Goal: Transaction & Acquisition: Purchase product/service

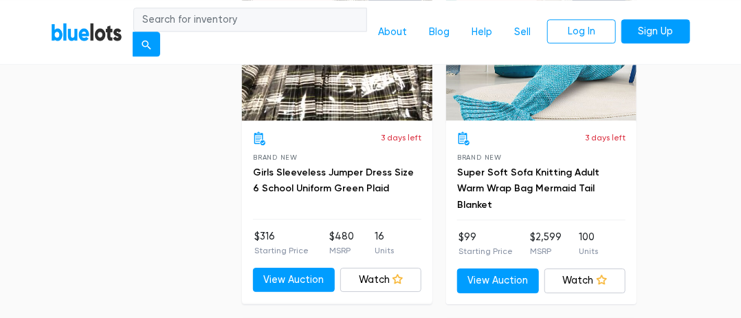
scroll to position [3302, 0]
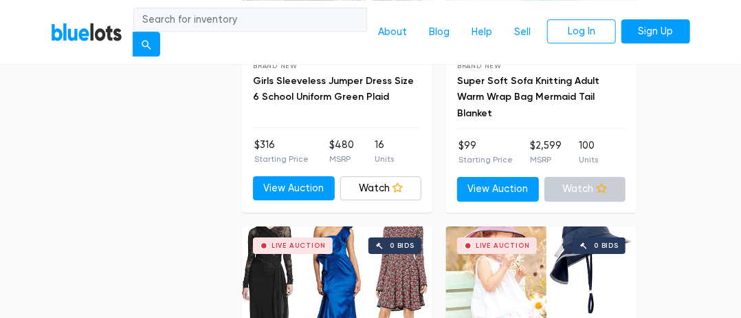
click at [581, 178] on link "Watch" at bounding box center [586, 189] width 82 height 25
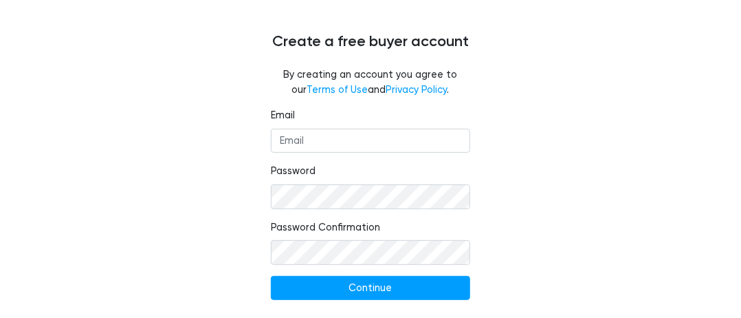
scroll to position [118, 0]
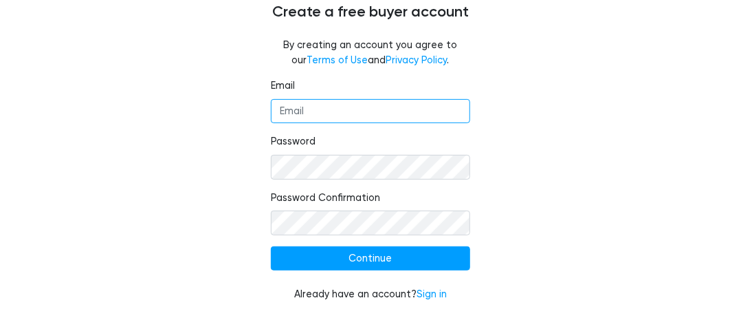
click at [284, 113] on input "Email" at bounding box center [370, 111] width 199 height 25
type input "[EMAIL_ADDRESS][DOMAIN_NAME]"
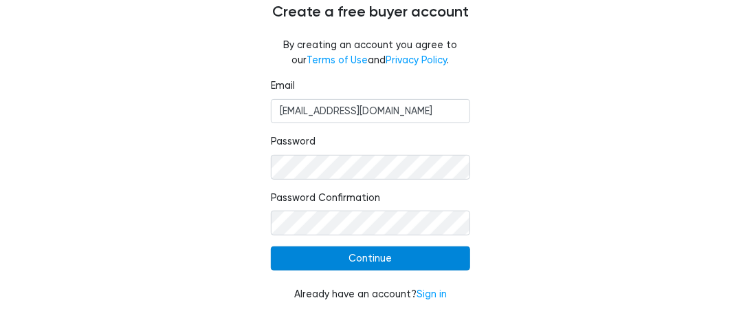
click at [336, 261] on input "Continue" at bounding box center [370, 258] width 199 height 25
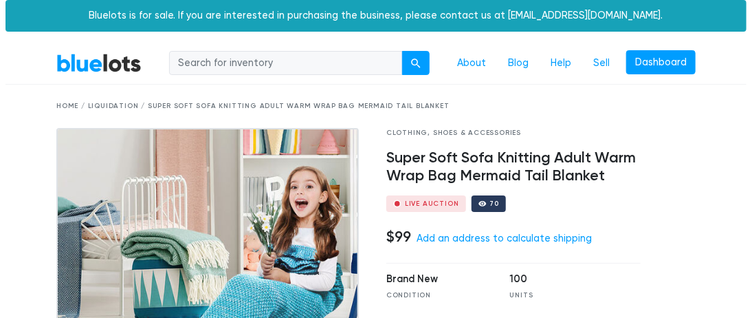
scroll to position [69, 0]
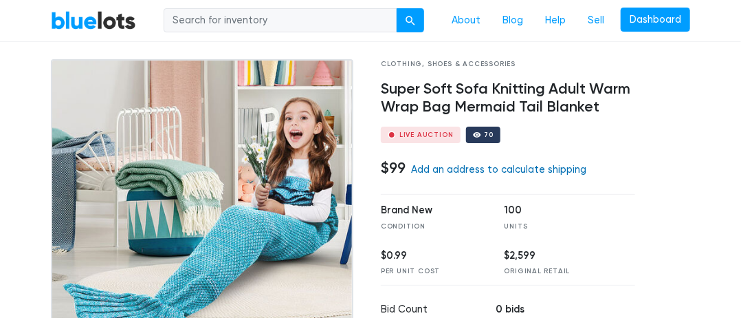
click at [468, 168] on link "Add an address to calculate shipping" at bounding box center [498, 170] width 175 height 12
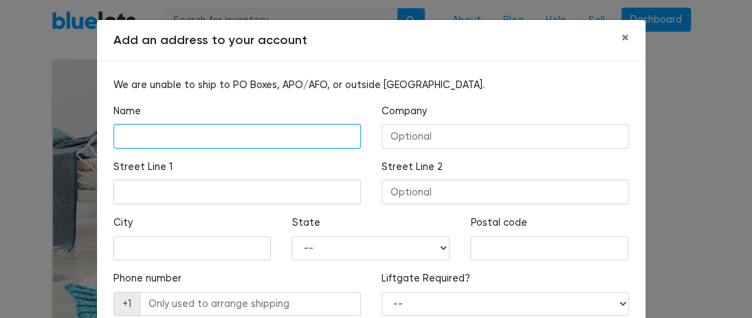
click at [139, 141] on input "text" at bounding box center [237, 136] width 248 height 25
type input "[PERSON_NAME]"
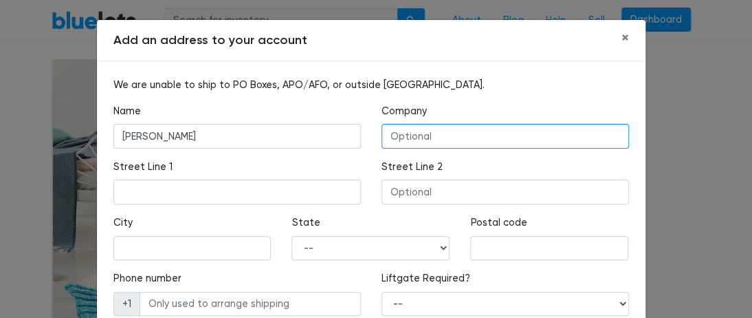
type input "Bargain Channel Auction"
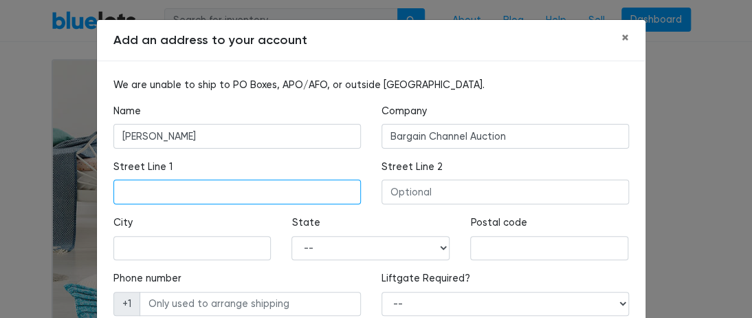
type input "[STREET_ADDRESS][PERSON_NAME]"
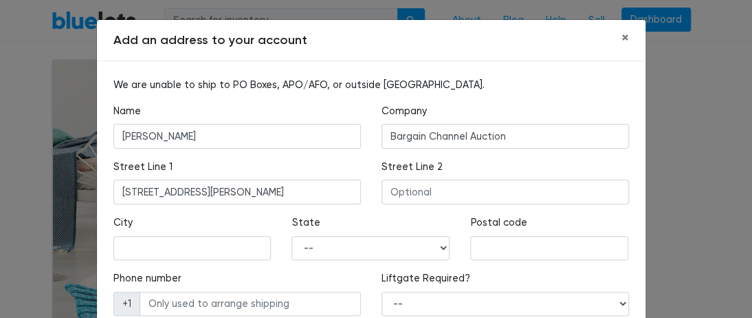
type input "[GEOGRAPHIC_DATA]"
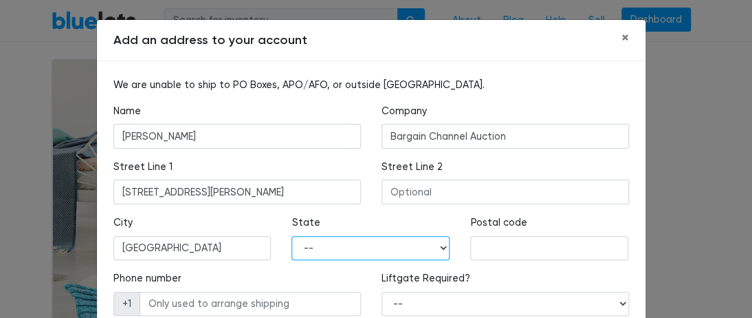
select select "FL"
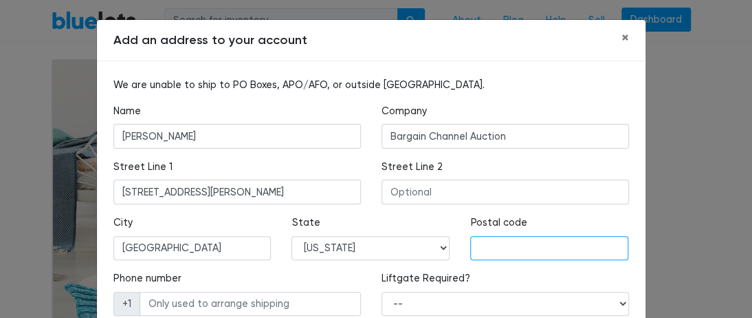
type input "32220"
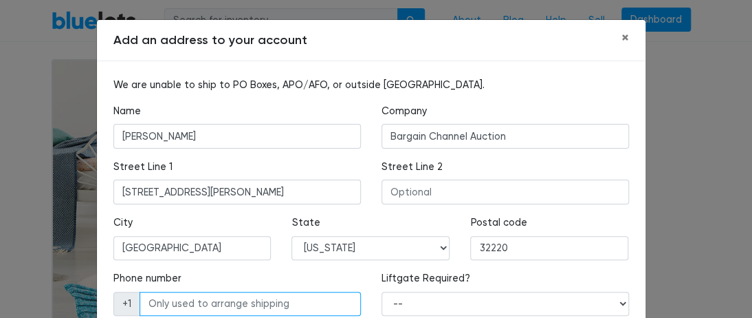
type input "9046030858"
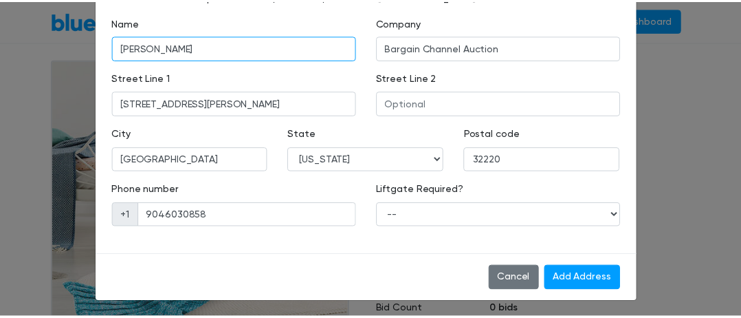
scroll to position [91, 0]
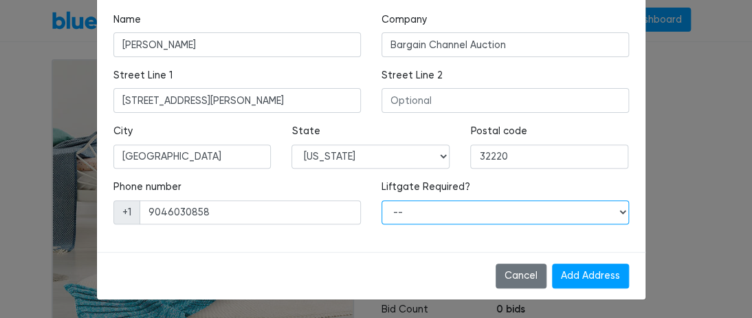
click at [404, 212] on select "-- Yes No" at bounding box center [506, 212] width 248 height 25
select select "0"
click at [382, 200] on select "-- Yes No" at bounding box center [506, 212] width 248 height 25
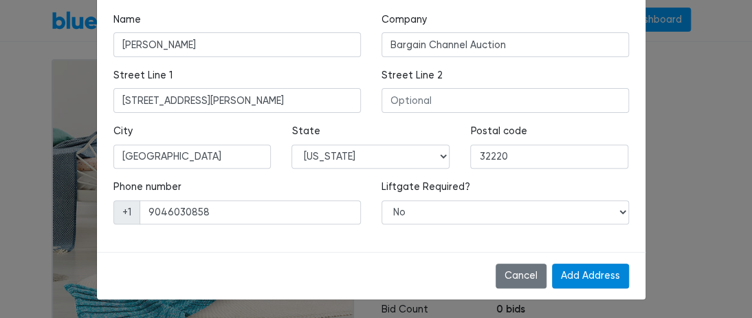
click at [581, 272] on input "Add Address" at bounding box center [590, 275] width 77 height 25
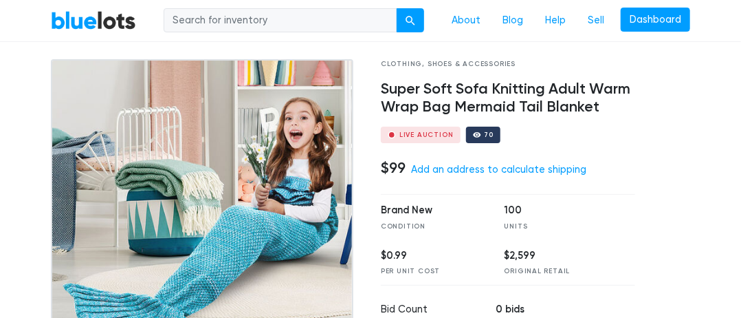
scroll to position [78, 0]
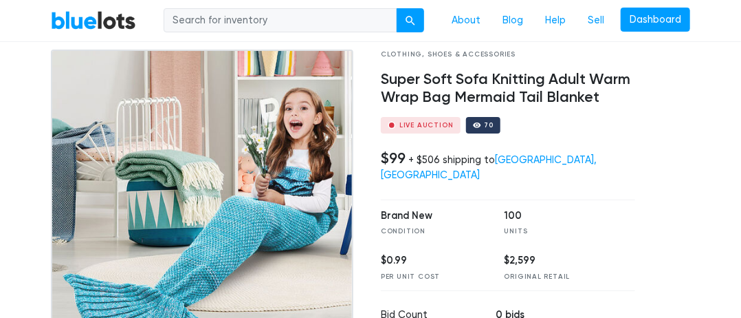
scroll to position [10, 0]
